Goal: Information Seeking & Learning: Learn about a topic

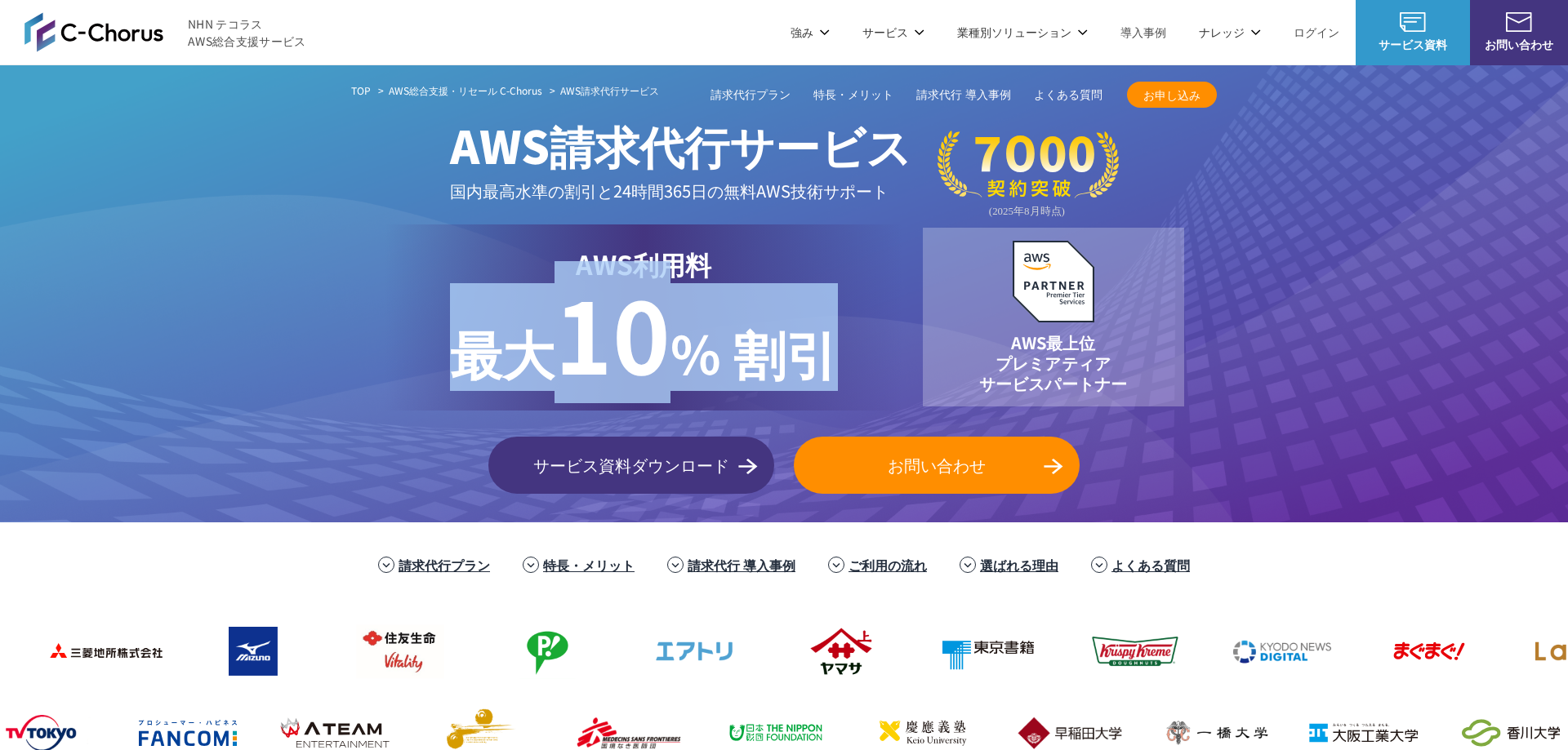
drag, startPoint x: 458, startPoint y: 353, endPoint x: 825, endPoint y: 361, distance: 367.1
click at [825, 361] on p "最大 10 % 割引" at bounding box center [644, 337] width 388 height 108
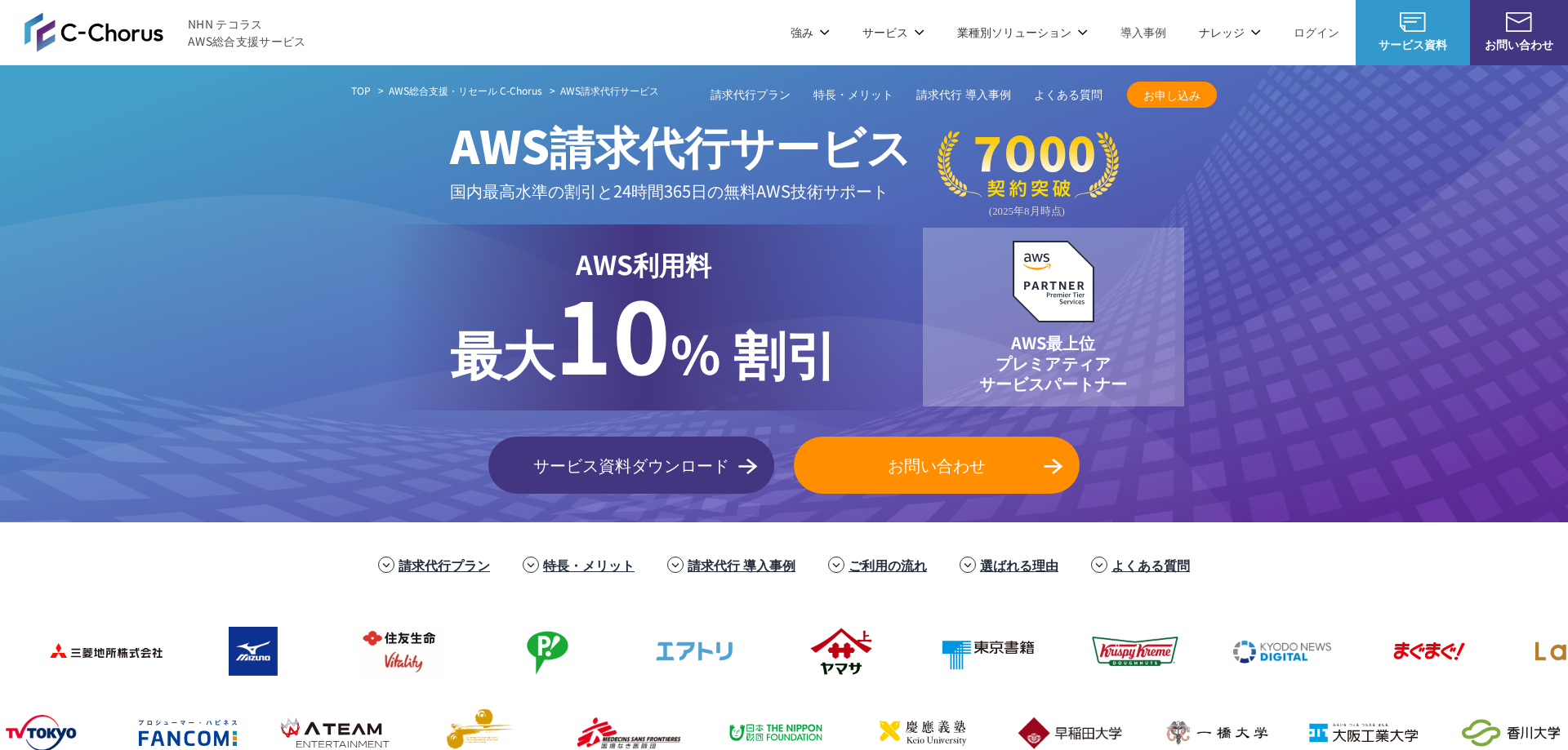
click at [283, 371] on div "TOP AWS総合支援・リセール C-Chorus AWS請求代行サービス AWS請求代行サービス 国内最高水準の割引と 24時間365日の無料AWS技術サポ…" at bounding box center [784, 294] width 1568 height 457
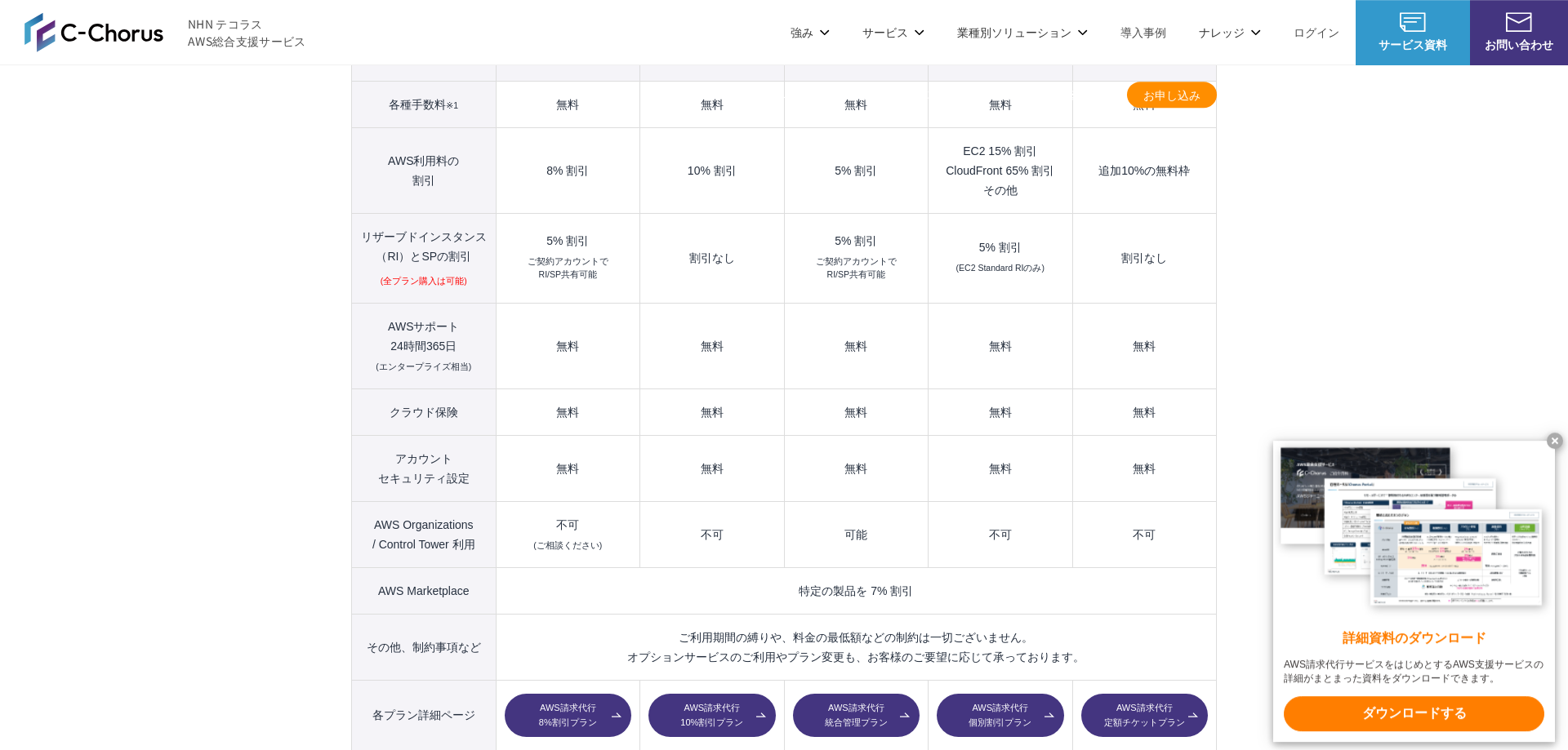
scroll to position [1999, 0]
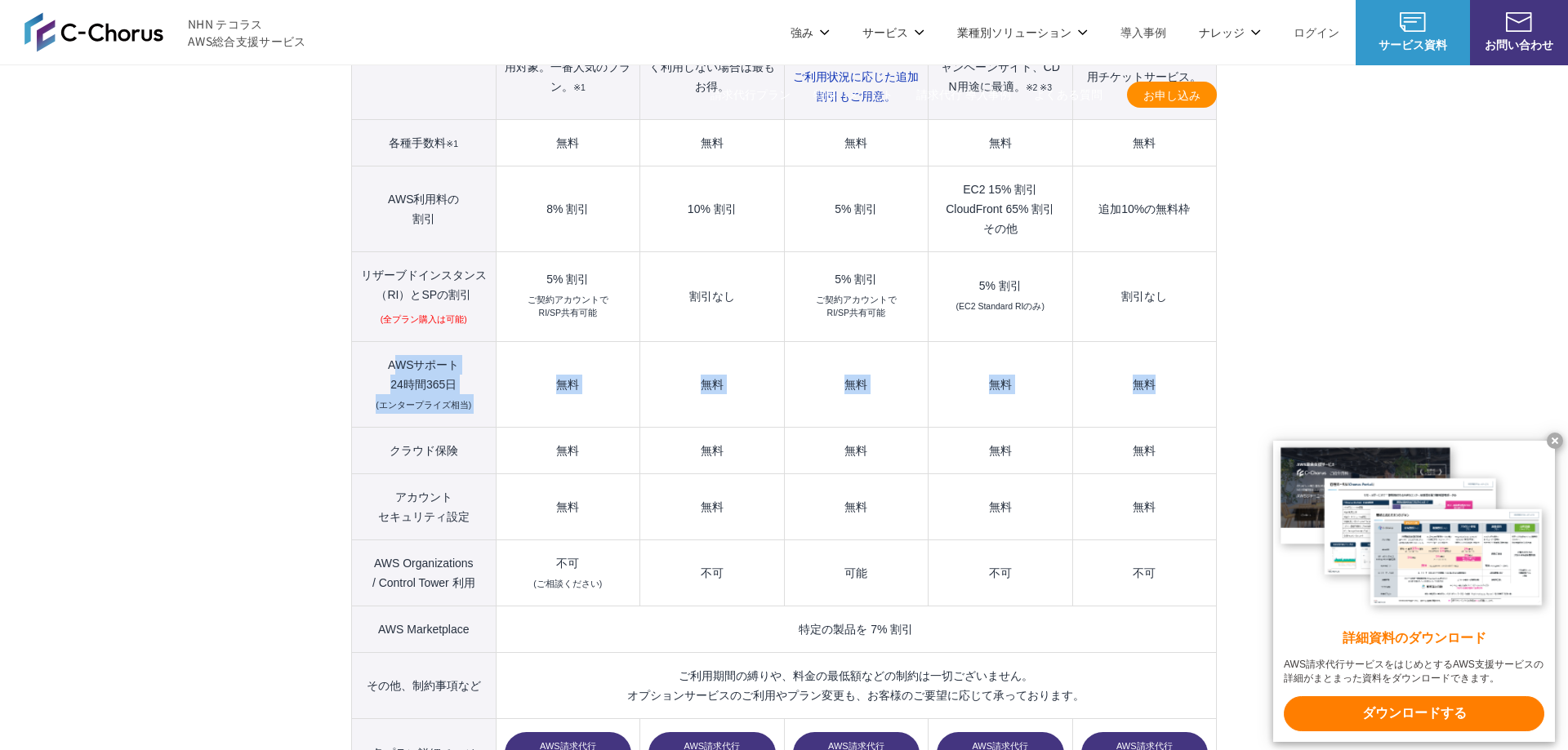
drag, startPoint x: 392, startPoint y: 329, endPoint x: 1222, endPoint y: 360, distance: 830.6
drag, startPoint x: 381, startPoint y: 324, endPoint x: 1233, endPoint y: 358, distance: 852.7
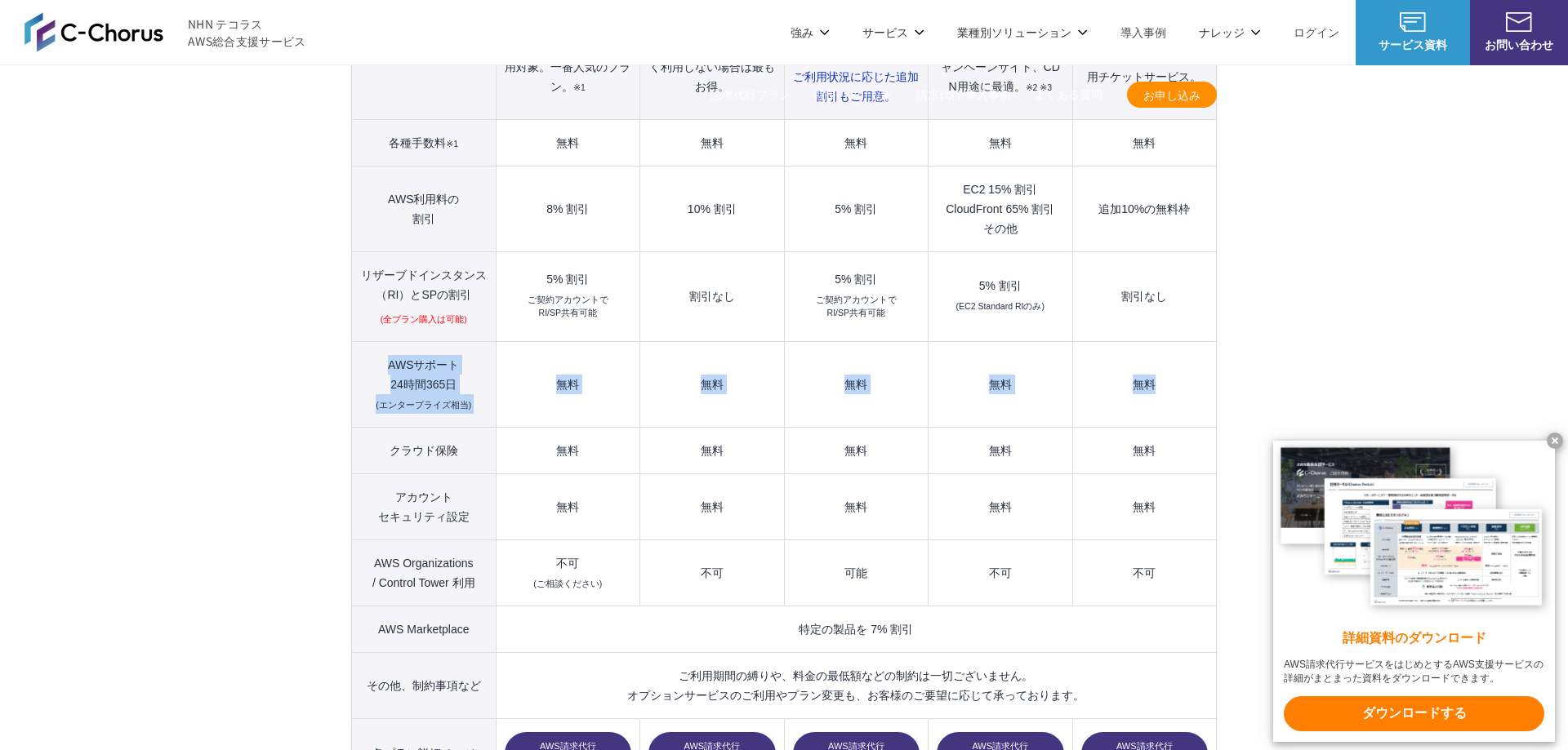
click at [405, 347] on th "AWSサポート 24時間365日 (エンタープライズ相当)" at bounding box center [423, 384] width 144 height 85
click at [429, 348] on th "AWSサポート 24時間365日 (エンタープライズ相当)" at bounding box center [423, 384] width 144 height 85
drag, startPoint x: 1210, startPoint y: 352, endPoint x: 537, endPoint y: 351, distance: 673.0
click at [537, 351] on tr "AWSサポート 24時間365日 (エンタープライズ相当) 無料 無料 無料 無料 無料" at bounding box center [784, 384] width 865 height 85
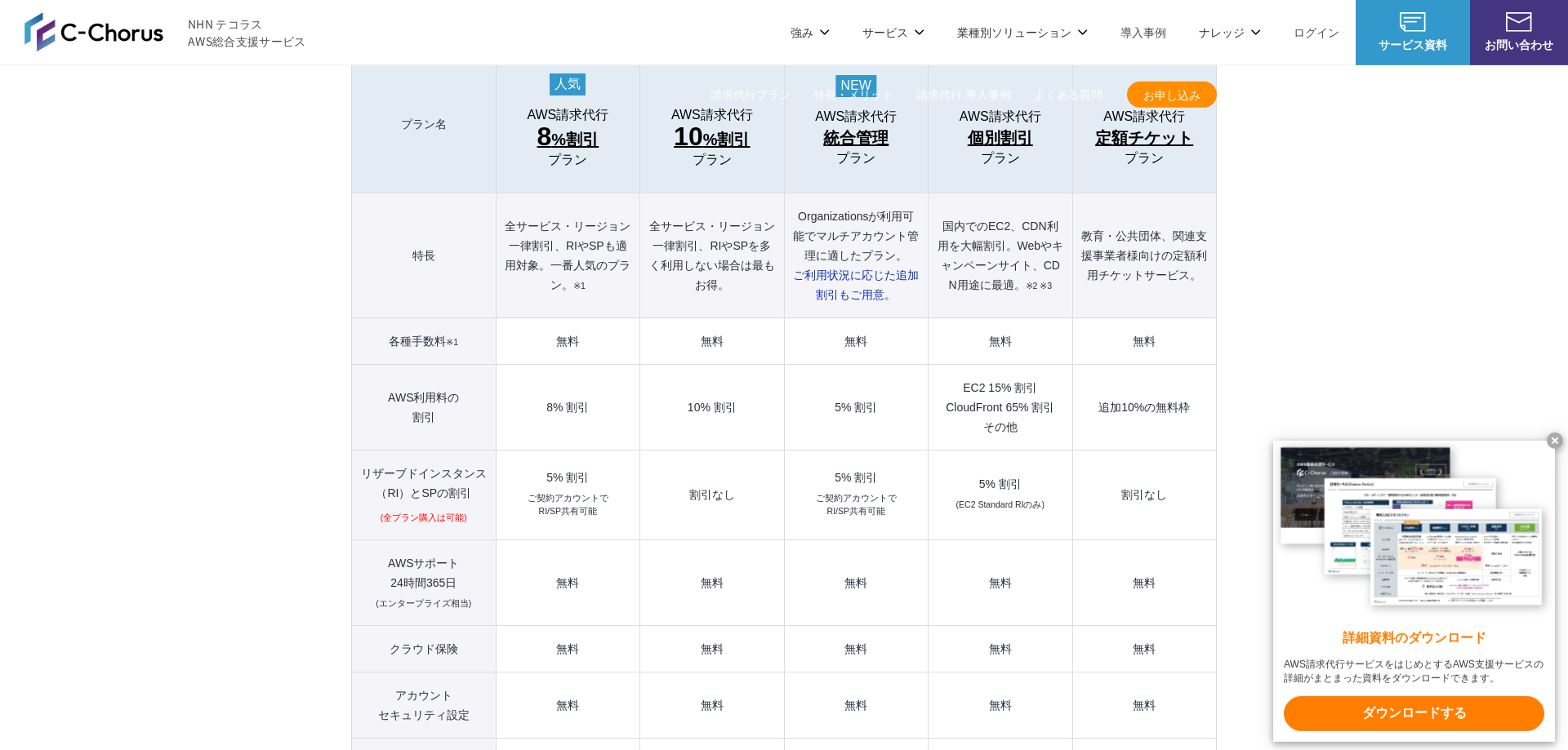
scroll to position [1764, 0]
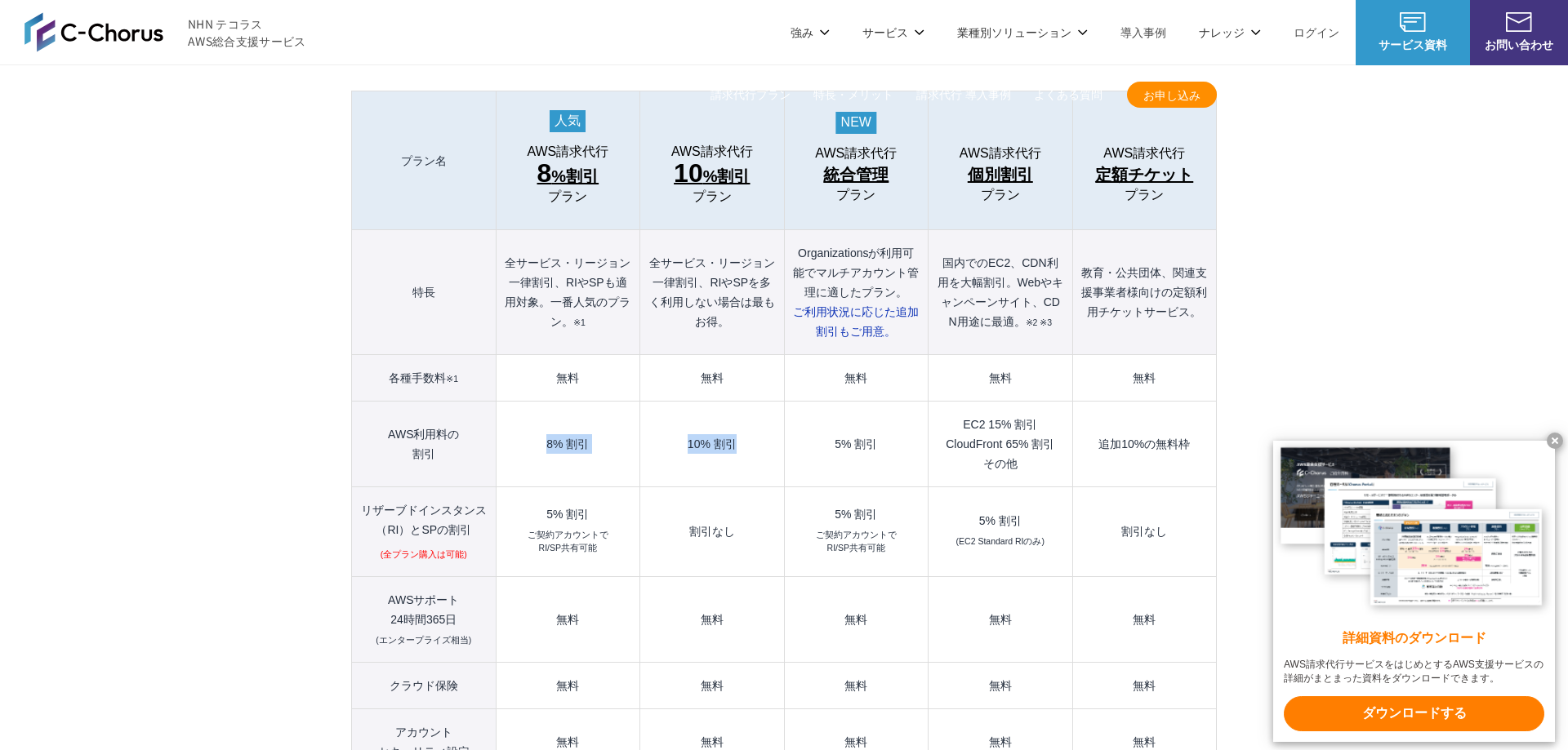
drag, startPoint x: 537, startPoint y: 410, endPoint x: 752, endPoint y: 410, distance: 215.0
click at [752, 410] on tr "AWS利用料の 割引 8% 割引 10% 割引 5% 割引 EC2 15% 割引 CloudFront 65% 割引 その他 追加10%の無料枠" at bounding box center [784, 445] width 865 height 85
